Goal: Find specific fact: Find specific fact

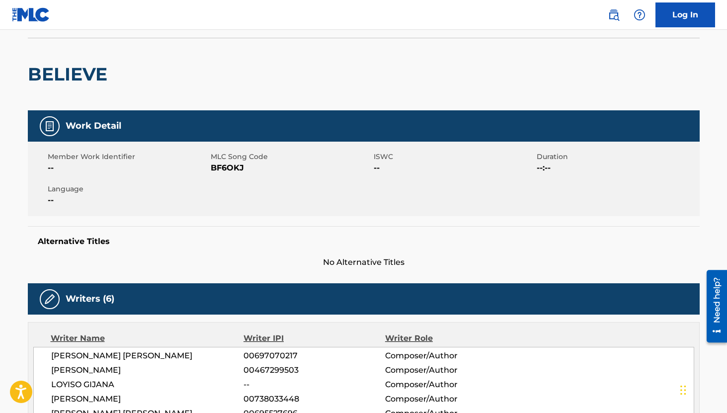
scroll to position [198, 0]
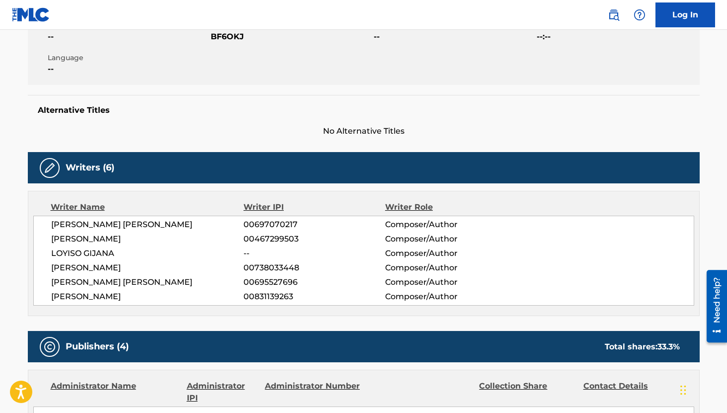
click at [271, 222] on span "00697070217" at bounding box center [313, 225] width 141 height 12
copy span "00697070217"
click at [286, 239] on span "00467299503" at bounding box center [313, 239] width 141 height 12
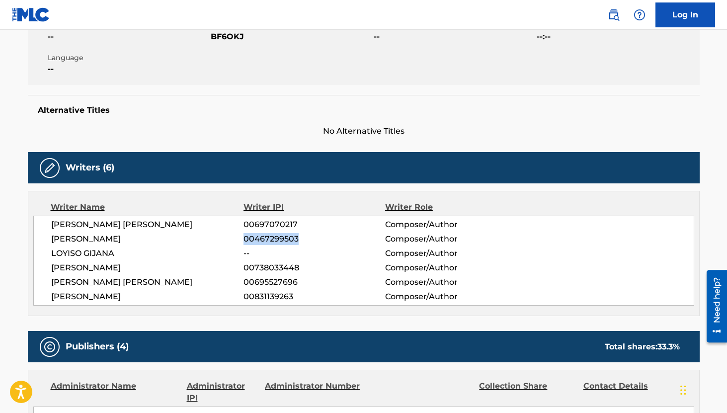
copy span "00467299503"
click at [266, 265] on span "00738033448" at bounding box center [313, 268] width 141 height 12
copy span "00738033448"
click at [278, 279] on span "00695527696" at bounding box center [313, 282] width 141 height 12
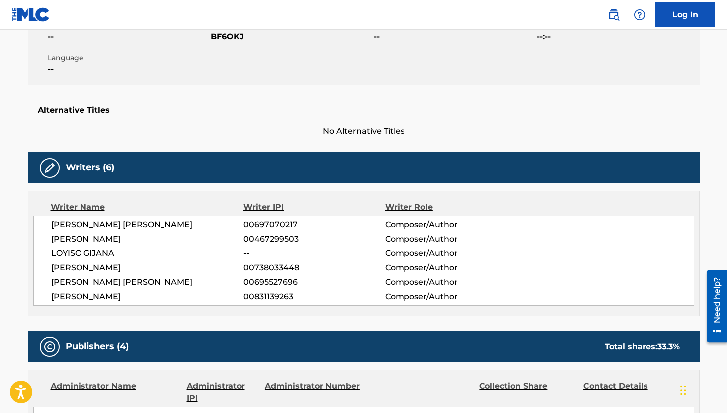
click at [278, 279] on span "00695527696" at bounding box center [313, 282] width 141 height 12
copy span "00695527696"
click at [284, 295] on span "00831139263" at bounding box center [313, 297] width 141 height 12
copy span "00831139263"
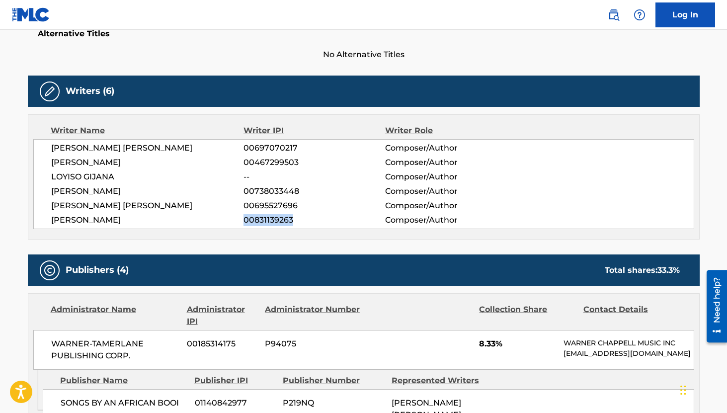
scroll to position [0, 0]
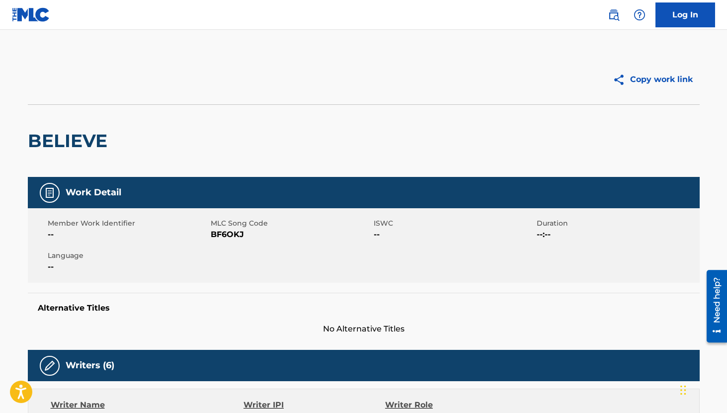
click at [232, 232] on span "BF6OKJ" at bounding box center [291, 235] width 160 height 12
copy span "BF6OKJ"
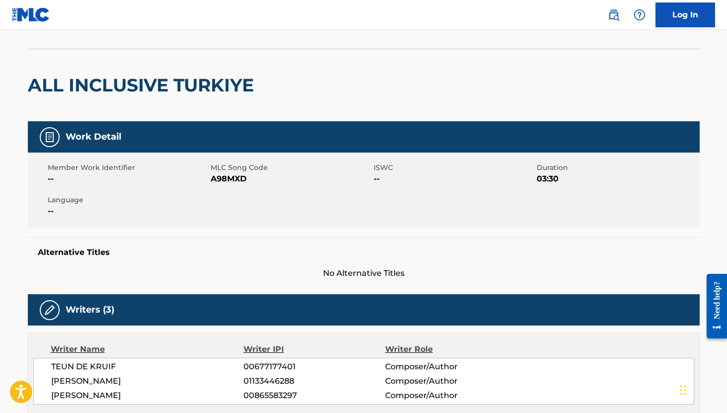
scroll to position [102, 0]
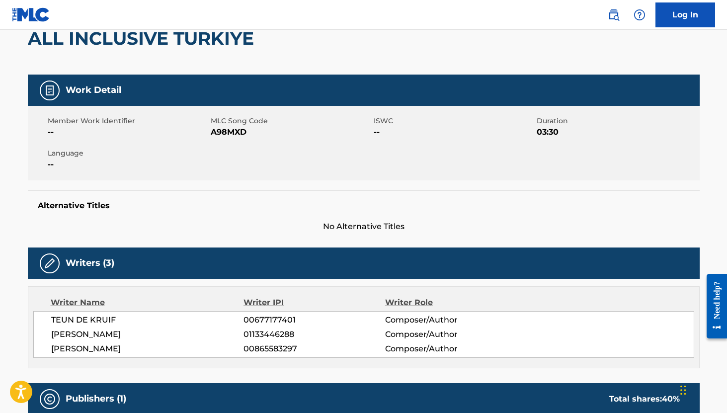
click at [263, 317] on span "00677177401" at bounding box center [313, 320] width 141 height 12
copy span "00677177401"
click at [257, 346] on span "00865583297" at bounding box center [313, 349] width 141 height 12
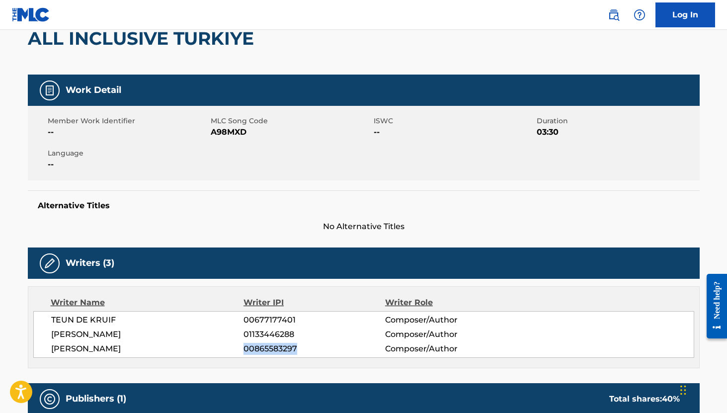
copy span "00865583297"
drag, startPoint x: 138, startPoint y: 330, endPoint x: 45, endPoint y: 332, distance: 92.9
click at [45, 332] on div "TEUN DE KRUIF 00677177401 Composer/Author THIJMEN MELISSANT 01133446288 Compose…" at bounding box center [363, 334] width 661 height 47
copy span "THIJMEN MELISSANT"
click at [276, 337] on span "01133446288" at bounding box center [313, 334] width 141 height 12
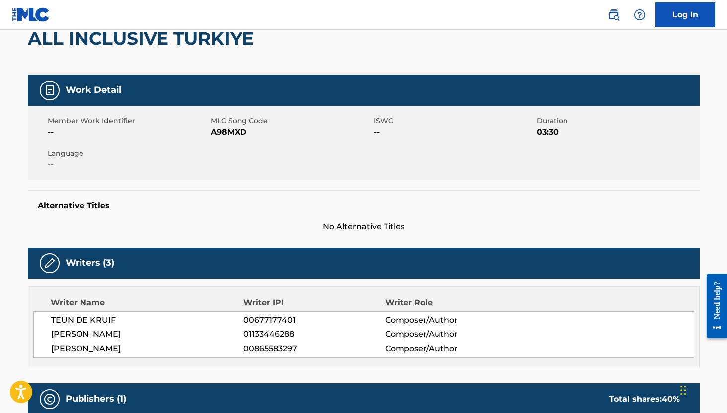
click at [276, 337] on span "01133446288" at bounding box center [313, 334] width 141 height 12
copy span "01133446288"
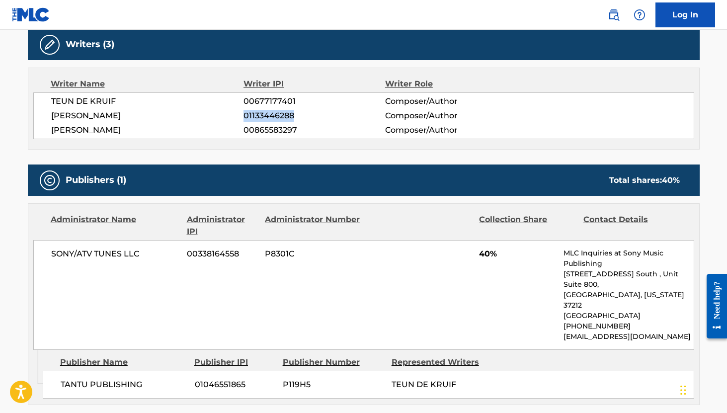
scroll to position [0, 0]
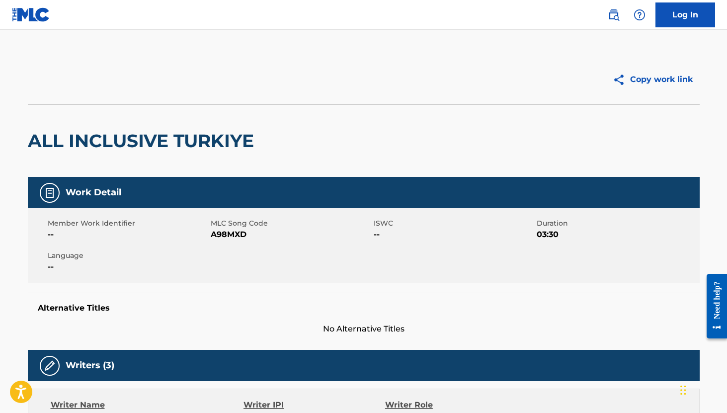
click at [238, 233] on span "A98MXD" at bounding box center [291, 235] width 160 height 12
copy span "A98MXD"
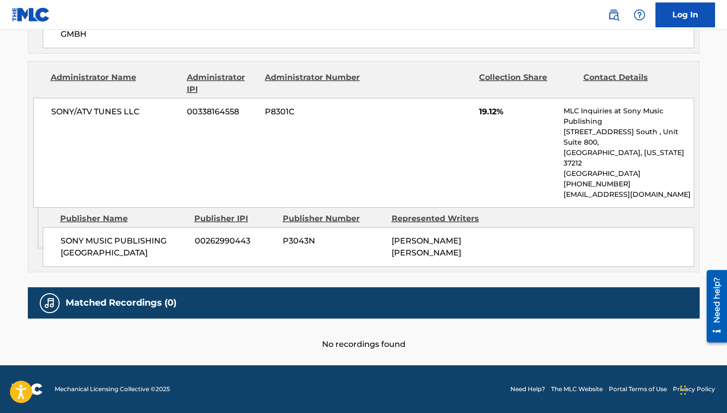
scroll to position [58, 0]
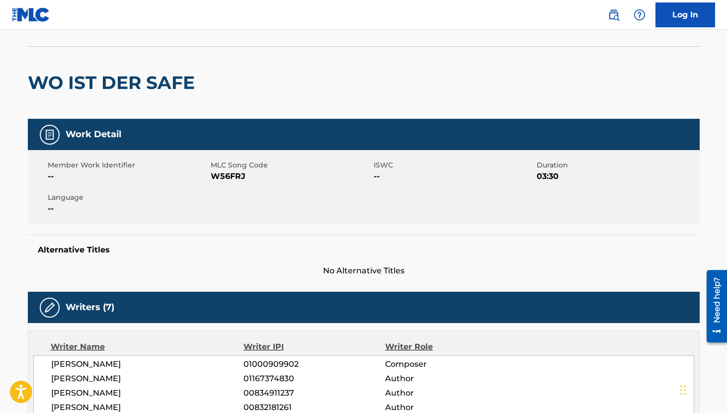
click at [230, 177] on span "W56FRJ" at bounding box center [291, 176] width 160 height 12
copy span "W56FRJ"
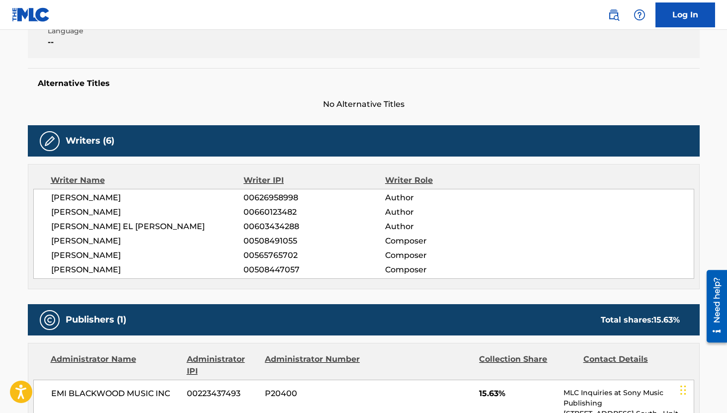
click at [262, 212] on span "00660123482" at bounding box center [313, 212] width 141 height 12
copy span "00660123482"
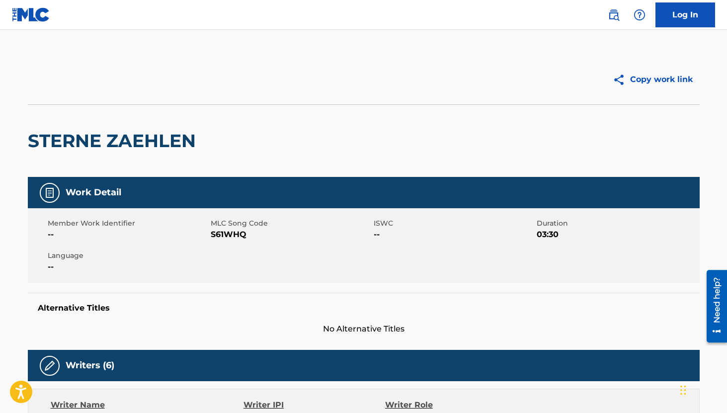
click at [229, 234] on span "S61WHQ" at bounding box center [291, 235] width 160 height 12
copy span "S61WHQ"
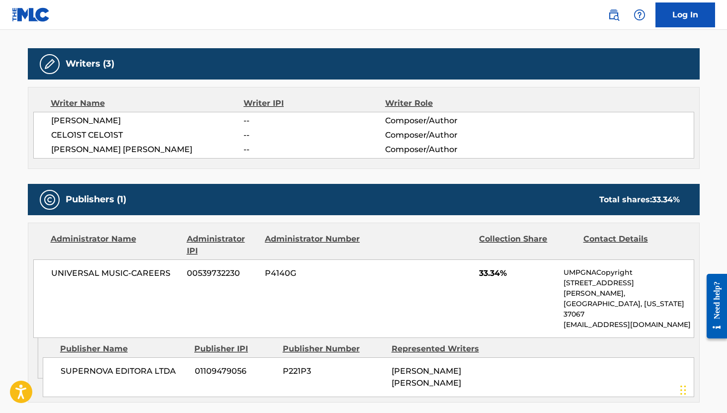
scroll to position [298, 0]
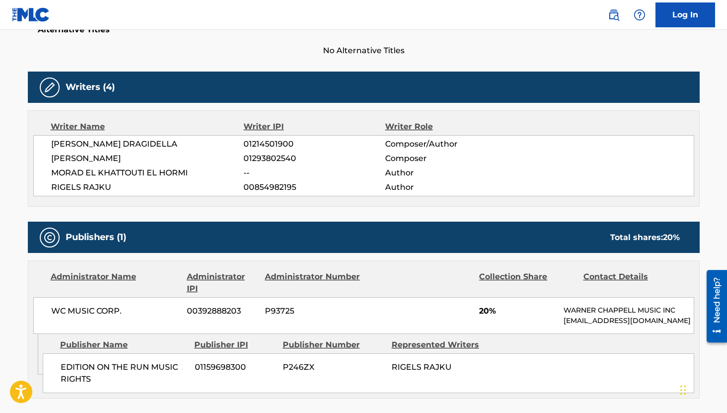
scroll to position [285, 0]
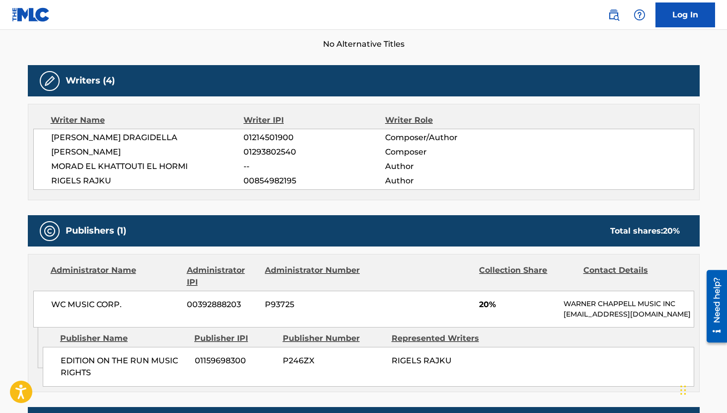
click at [259, 135] on span "01214501900" at bounding box center [313, 138] width 141 height 12
copy span "01214501900"
click at [289, 154] on span "01293802540" at bounding box center [313, 152] width 141 height 12
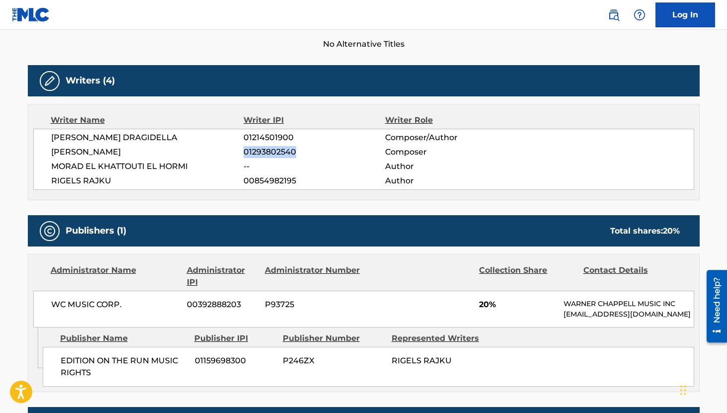
copy span "01293802540"
click at [287, 180] on span "00854982195" at bounding box center [313, 181] width 141 height 12
copy span "00854982195"
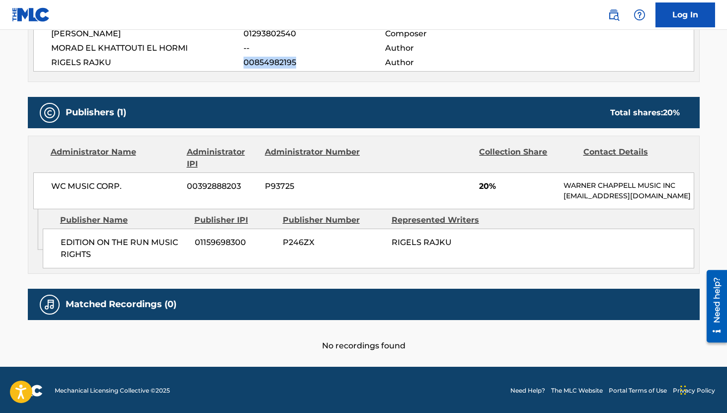
scroll to position [0, 0]
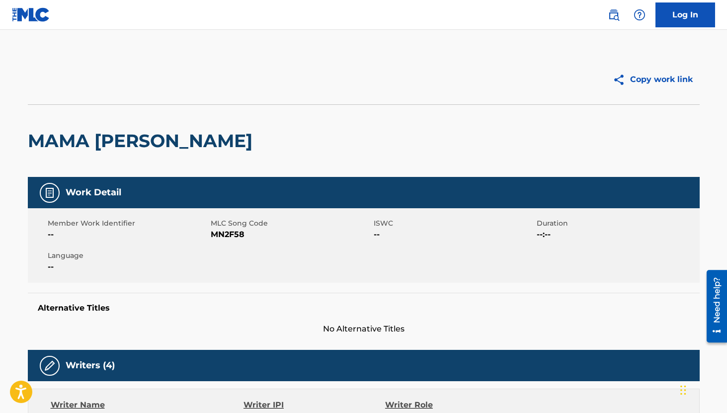
click at [227, 235] on span "MN2F58" at bounding box center [291, 235] width 160 height 12
copy span "MN2F58"
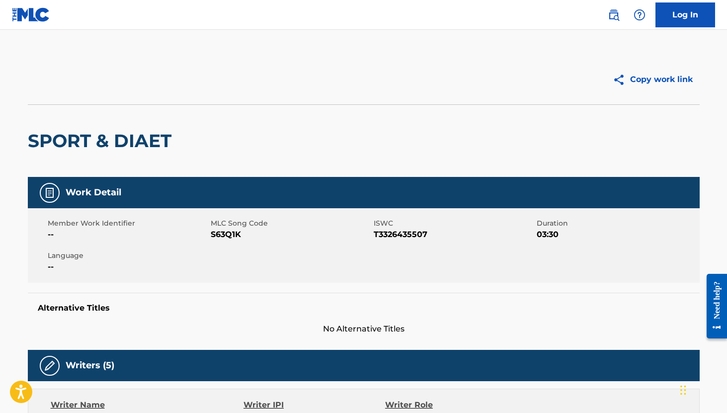
scroll to position [144, 0]
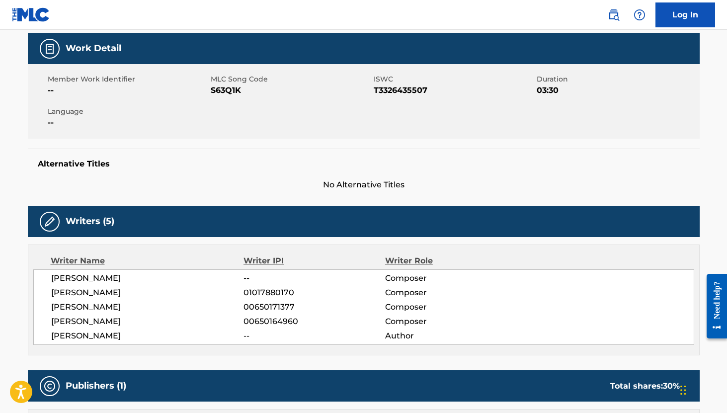
click at [404, 90] on span "T3326435507" at bounding box center [454, 90] width 160 height 12
copy span "T3326435507"
click at [280, 296] on span "01017880170" at bounding box center [313, 293] width 141 height 12
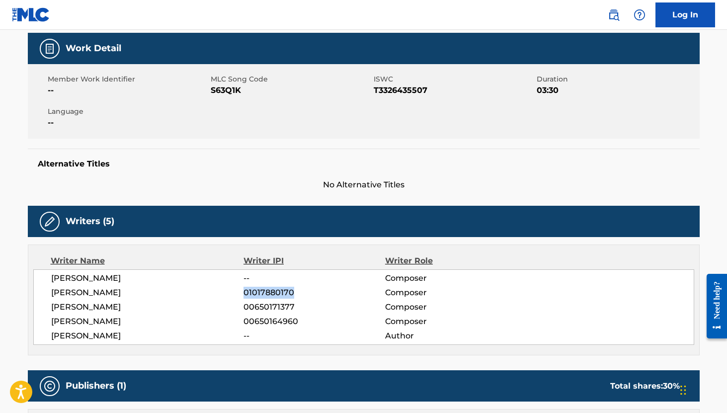
copy span "01017880170"
click at [261, 309] on span "00650171377" at bounding box center [313, 307] width 141 height 12
copy span "00650171377"
click at [262, 322] on span "00650164960" at bounding box center [313, 322] width 141 height 12
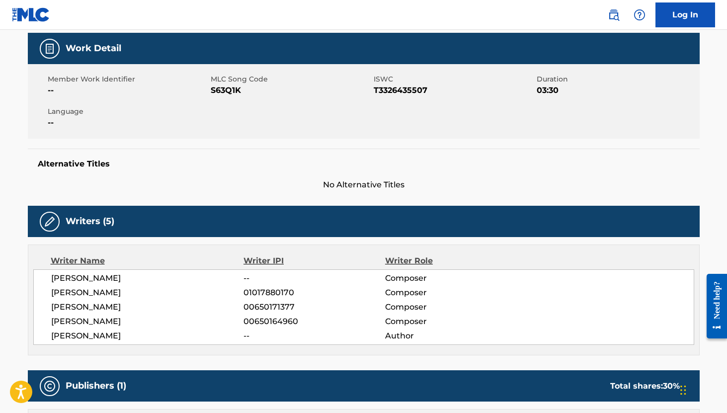
click at [262, 322] on span "00650164960" at bounding box center [313, 322] width 141 height 12
copy span "00650164960"
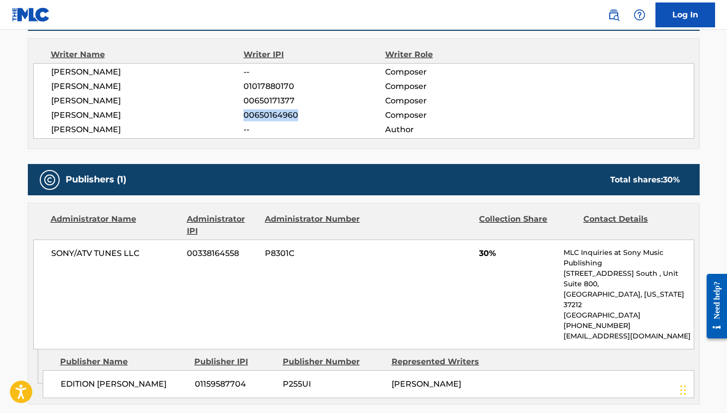
scroll to position [0, 0]
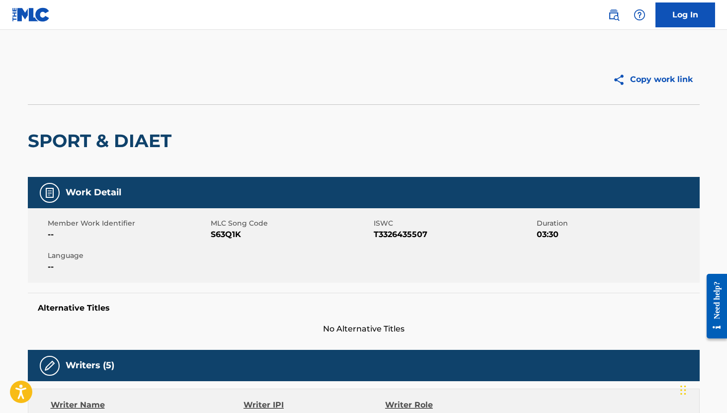
click at [229, 236] on span "S63Q1K" at bounding box center [291, 235] width 160 height 12
copy span "S63Q1K"
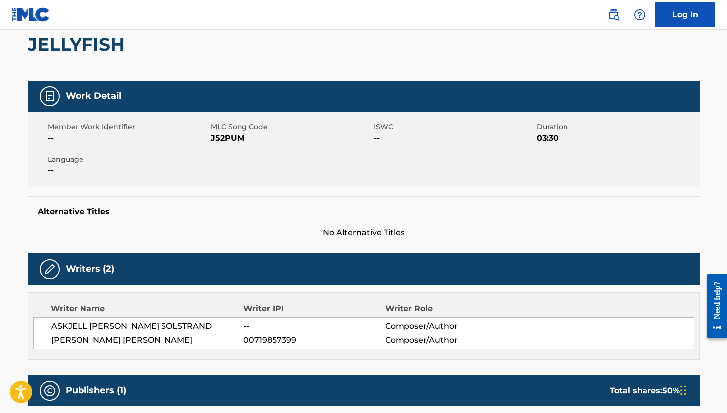
scroll to position [244, 0]
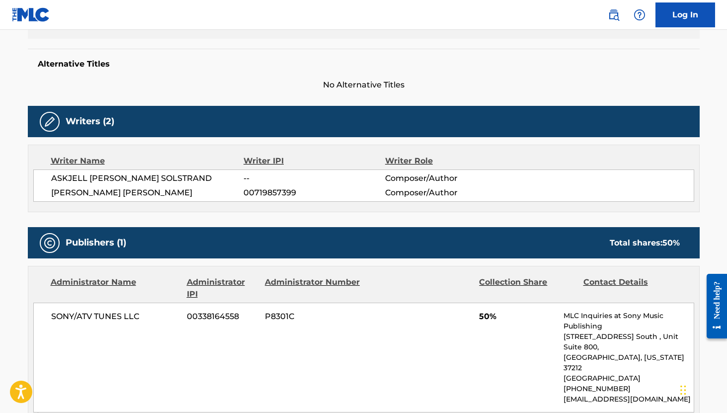
click at [266, 195] on span "00719857399" at bounding box center [313, 193] width 141 height 12
copy span "00719857399"
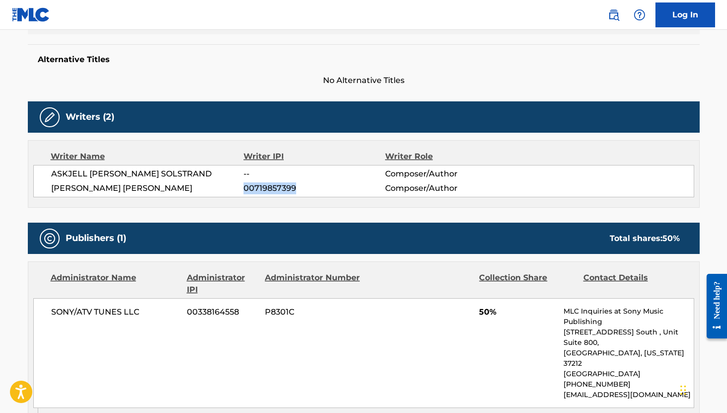
scroll to position [247, 0]
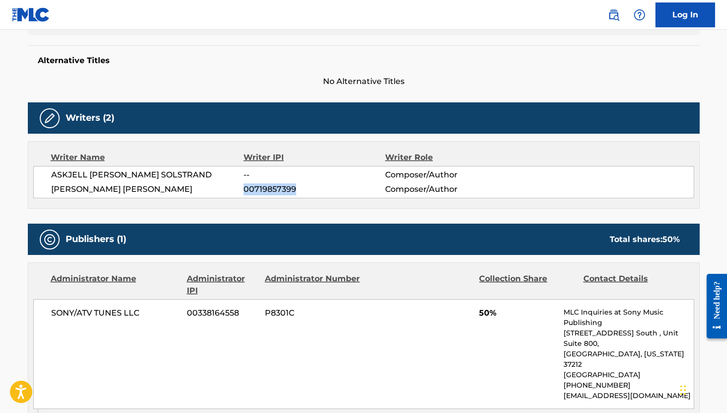
copy span "00719857399"
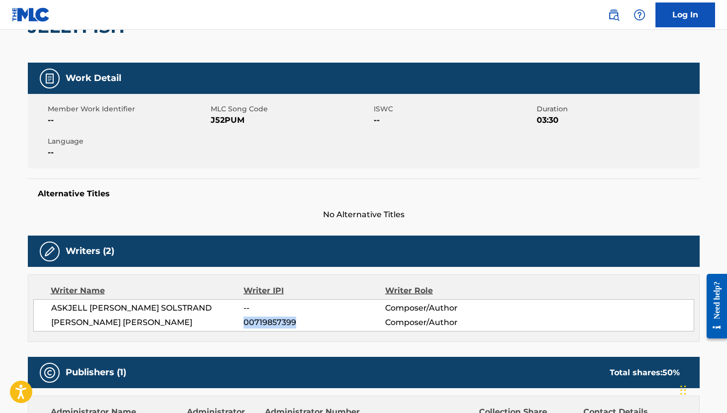
scroll to position [0, 0]
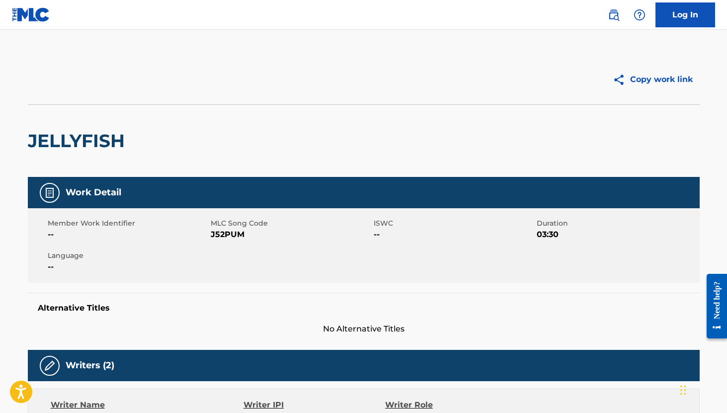
click at [231, 235] on span "J52PUM" at bounding box center [291, 235] width 160 height 12
copy span "J52PUM"
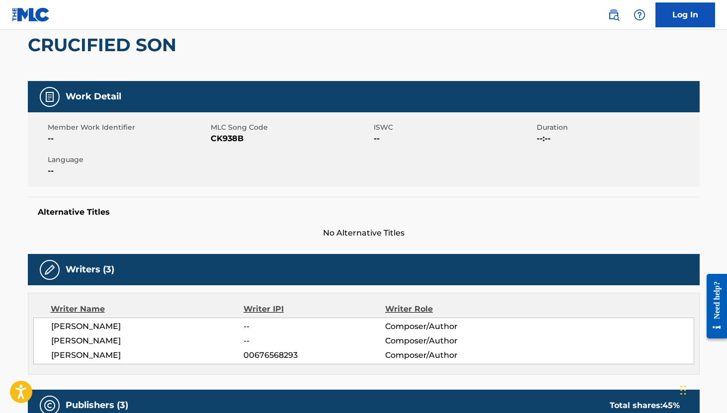
scroll to position [206, 0]
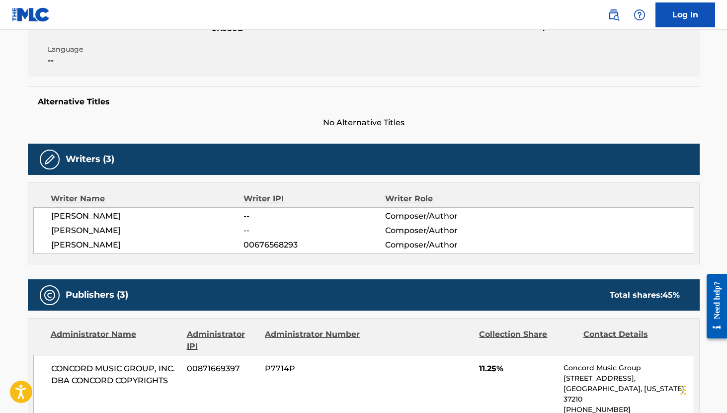
click at [263, 244] on span "00676568293" at bounding box center [313, 245] width 141 height 12
copy span "00676568293"
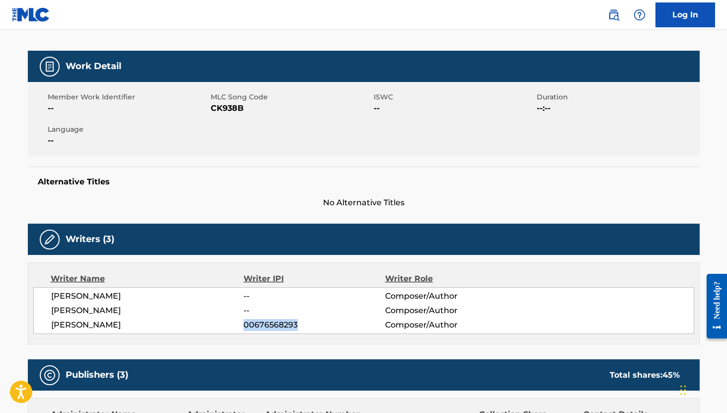
scroll to position [36, 0]
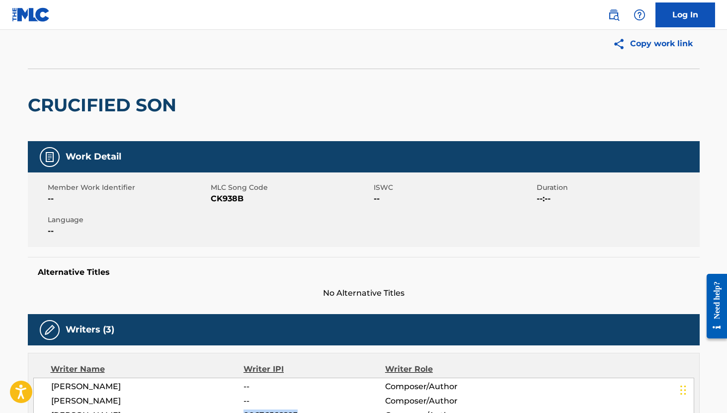
click at [232, 195] on span "CK938B" at bounding box center [291, 199] width 160 height 12
copy span "CK938B"
